Goal: Information Seeking & Learning: Find specific fact

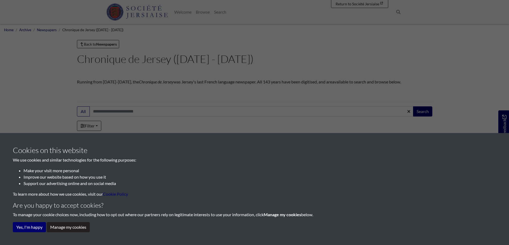
click at [176, 63] on div "Cookies on this website We use cookies and similar technologies for the followi…" at bounding box center [254, 122] width 509 height 245
click at [174, 26] on div "Cookies on this website We use cookies and similar technologies for the followi…" at bounding box center [254, 122] width 509 height 245
click at [112, 12] on div "Cookies on this website We use cookies and similar technologies for the followi…" at bounding box center [254, 122] width 509 height 245
click at [30, 228] on button "Yes, I'm happy" at bounding box center [29, 228] width 33 height 10
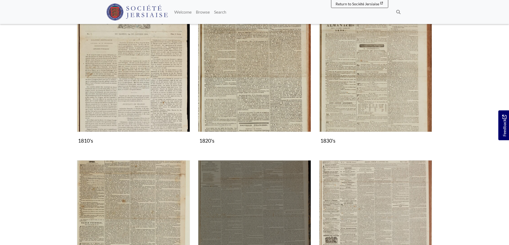
scroll to position [240, 0]
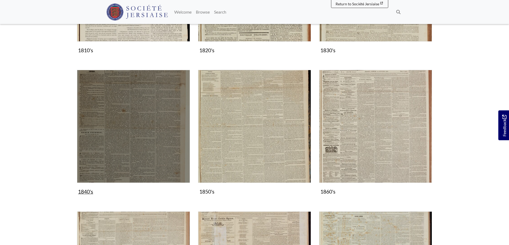
click at [93, 108] on img "Subcollection" at bounding box center [133, 126] width 113 height 113
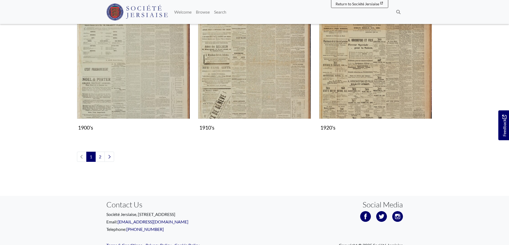
scroll to position [610, 0]
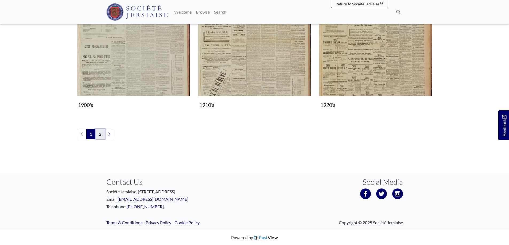
click at [98, 134] on link "2" at bounding box center [99, 134] width 9 height 10
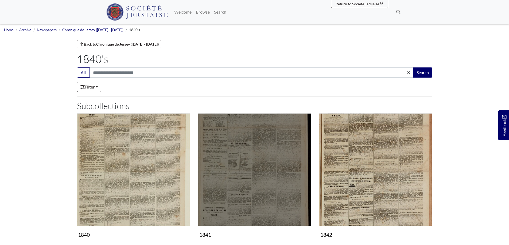
scroll to position [134, 0]
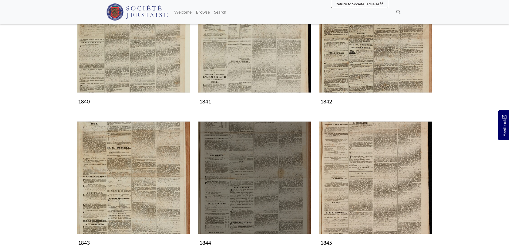
click at [258, 159] on img "Subcollection" at bounding box center [254, 178] width 113 height 113
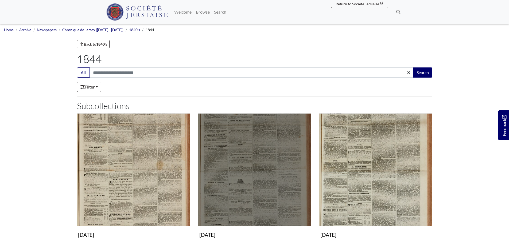
click at [232, 153] on img "Subcollection" at bounding box center [254, 170] width 113 height 113
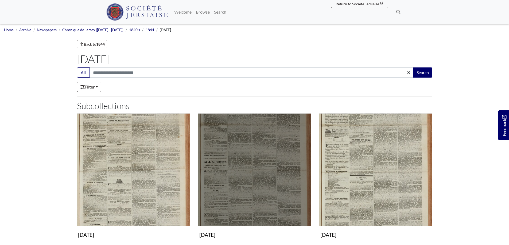
click at [248, 164] on img "Subcollection" at bounding box center [254, 170] width 113 height 113
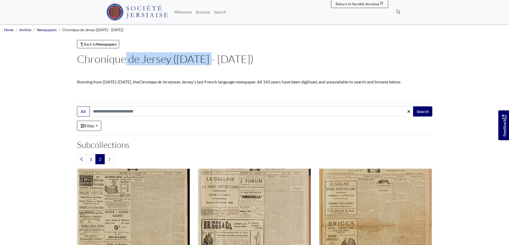
drag, startPoint x: 78, startPoint y: 61, endPoint x: 169, endPoint y: 65, distance: 91.4
click at [169, 65] on h1 "Chronique de Jersey (1814 - 1959)" at bounding box center [254, 59] width 355 height 13
copy h1 "Chronique de Jersey"
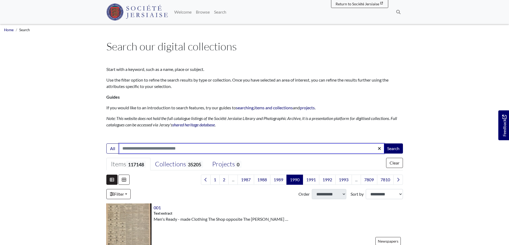
click at [180, 149] on input "Search:" at bounding box center [251, 149] width 265 height 10
type input "**********"
click at [384, 144] on button "Search" at bounding box center [393, 149] width 19 height 10
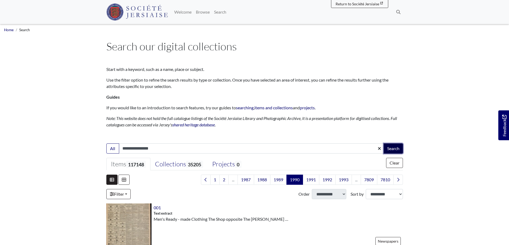
click at [388, 151] on button "Search" at bounding box center [393, 149] width 19 height 10
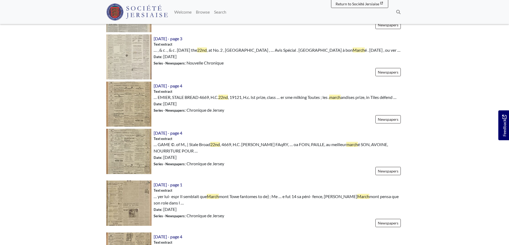
scroll to position [508, 0]
